Goal: Task Accomplishment & Management: Manage account settings

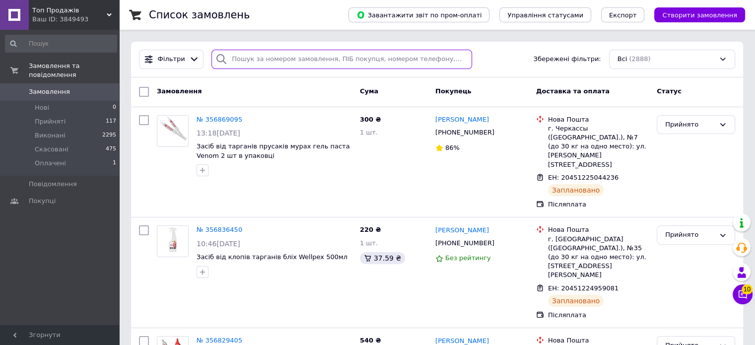
click at [280, 55] on input "search" at bounding box center [341, 59] width 261 height 19
paste input "[PHONE_NUMBER]"
type input "[PHONE_NUMBER]"
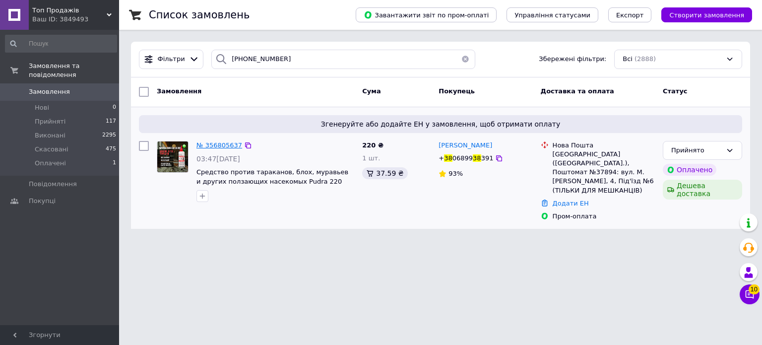
click at [220, 146] on span "№ 356805637" at bounding box center [220, 144] width 46 height 7
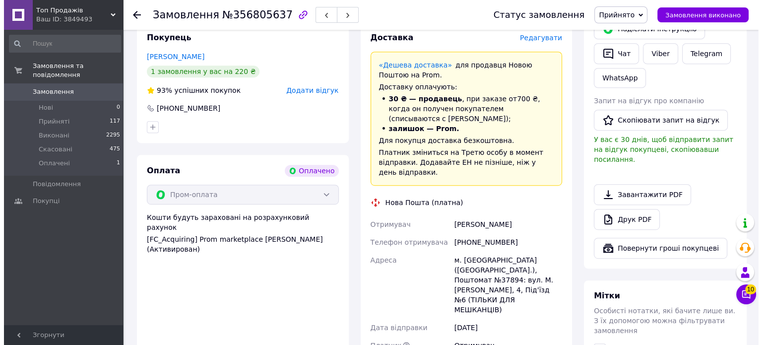
scroll to position [333, 0]
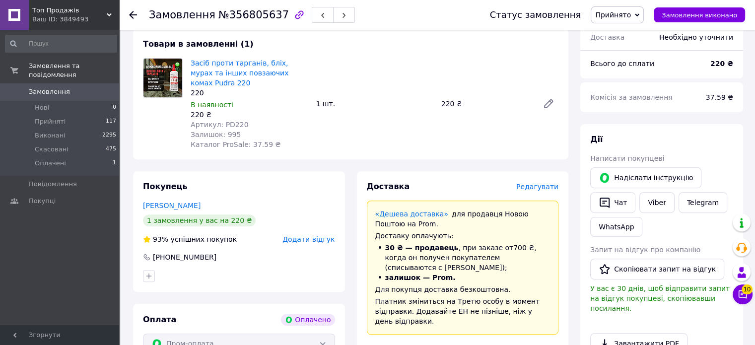
click at [538, 183] on span "Редагувати" at bounding box center [537, 187] width 42 height 8
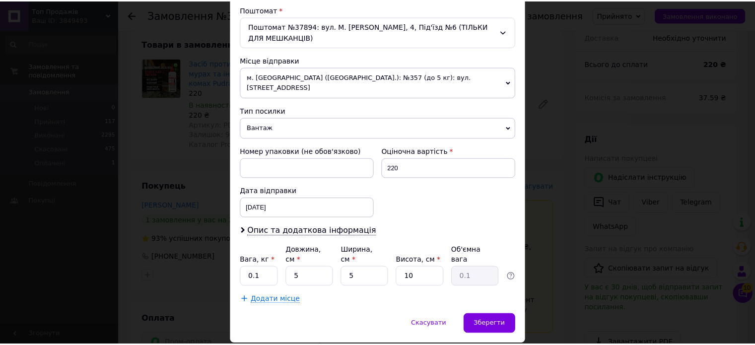
scroll to position [311, 0]
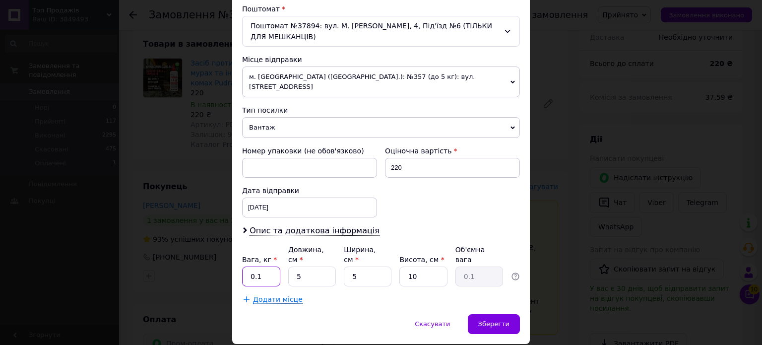
click at [268, 267] on input "0.1" at bounding box center [261, 277] width 38 height 20
type input "0.2"
drag, startPoint x: 309, startPoint y: 244, endPoint x: 274, endPoint y: 240, distance: 34.9
click at [274, 245] on div "Вага, кг * 0.2 Довжина, см * 5 Ширина, см * 5 Висота, см * 10 Об'ємна вага 0.1" at bounding box center [381, 266] width 278 height 42
type input "10"
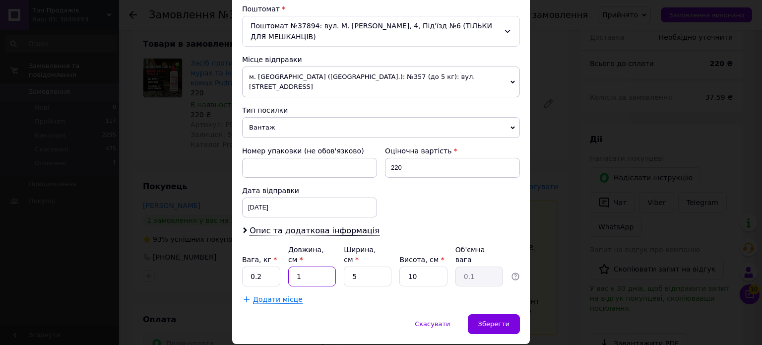
type input "0.13"
type input "10"
drag, startPoint x: 366, startPoint y: 247, endPoint x: 334, endPoint y: 255, distance: 33.8
click at [337, 254] on div "Платник Отримувач Відправник Прізвище отримувача [PERSON_NAME] Ім'я отримувача …" at bounding box center [381, 53] width 278 height 501
type input "1"
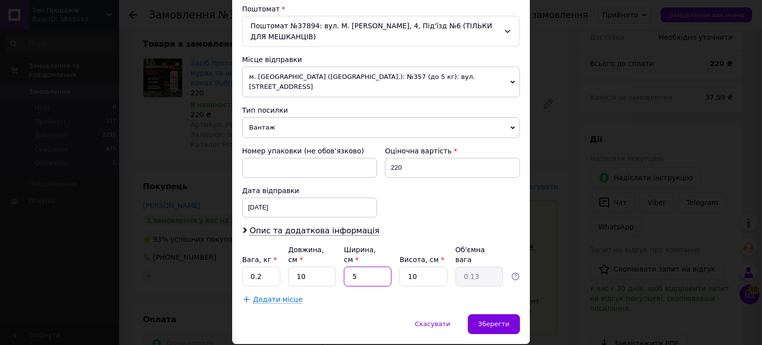
type input "0.1"
type input "10"
type input "0.25"
type input "10"
click at [495, 320] on span "Зберегти" at bounding box center [493, 323] width 31 height 7
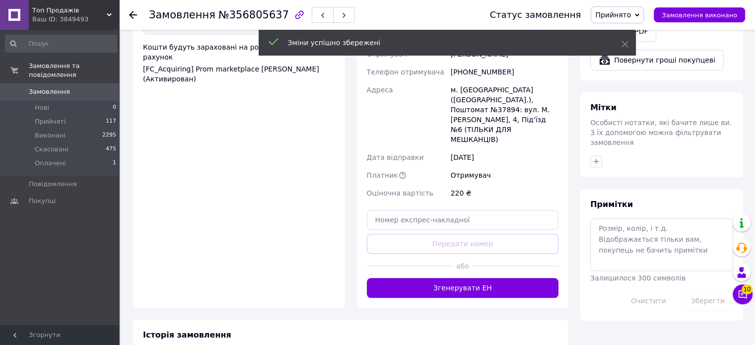
scroll to position [680, 0]
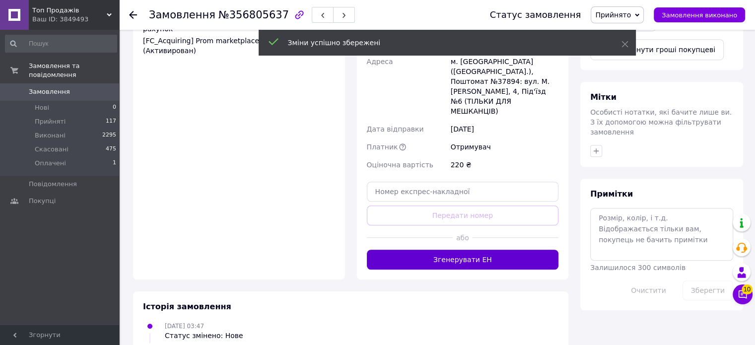
click at [485, 250] on button "Згенерувати ЕН" at bounding box center [463, 260] width 192 height 20
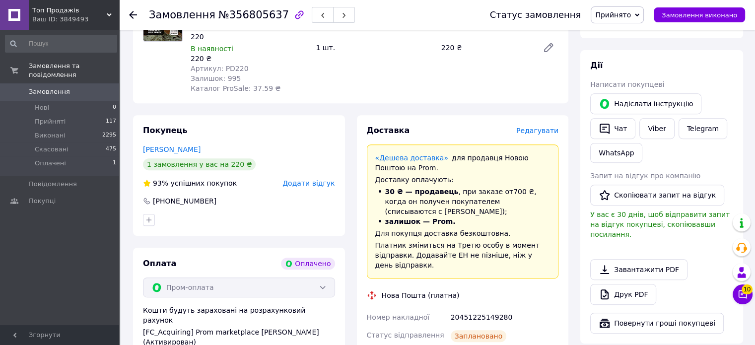
scroll to position [482, 0]
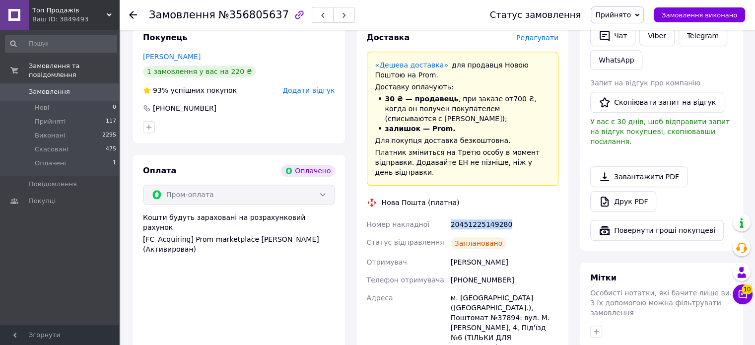
drag, startPoint x: 504, startPoint y: 202, endPoint x: 451, endPoint y: 203, distance: 53.6
click at [451, 215] on div "20451225149280" at bounding box center [505, 224] width 112 height 18
copy div "20451225149280"
